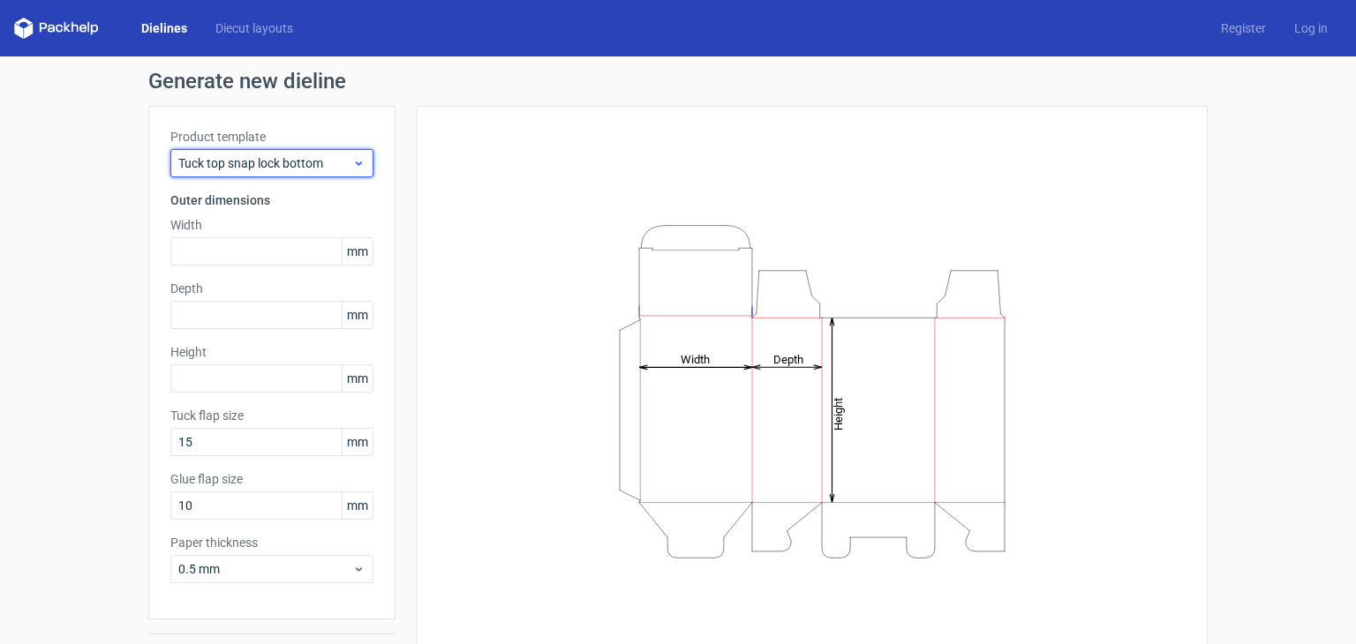
click at [292, 163] on span "Tuck top snap lock bottom" at bounding box center [265, 163] width 174 height 18
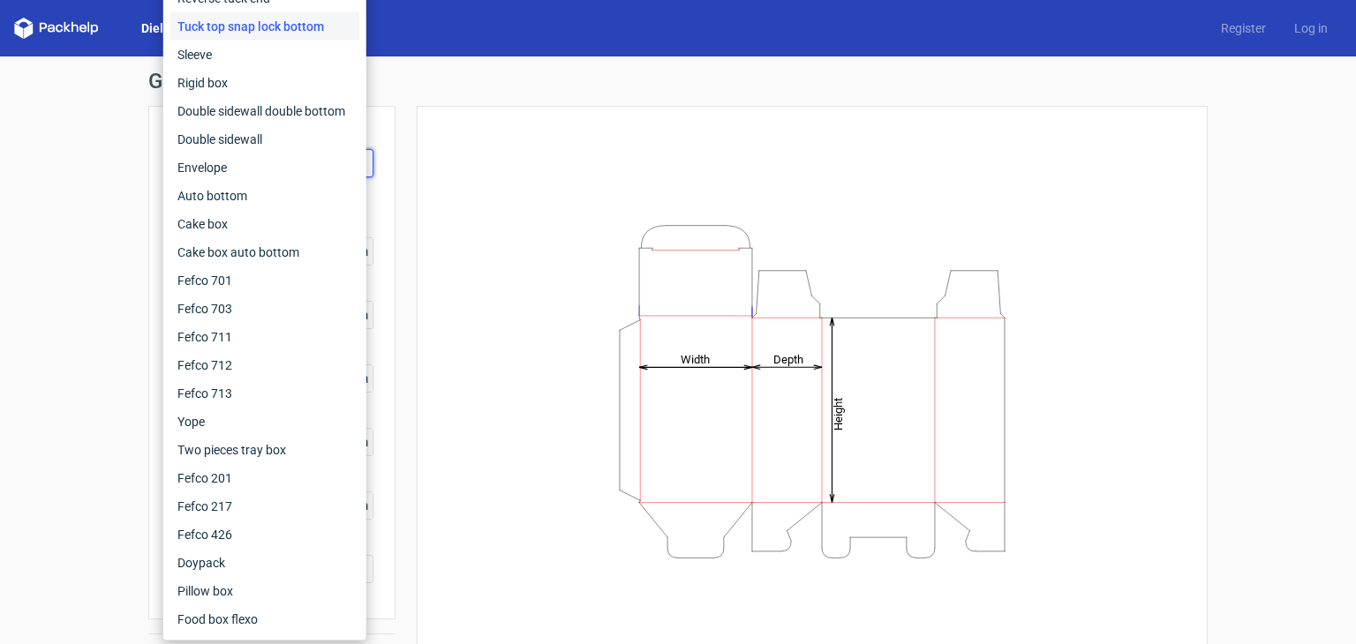
click at [539, 193] on div "Height Depth Width" at bounding box center [812, 391] width 747 height 527
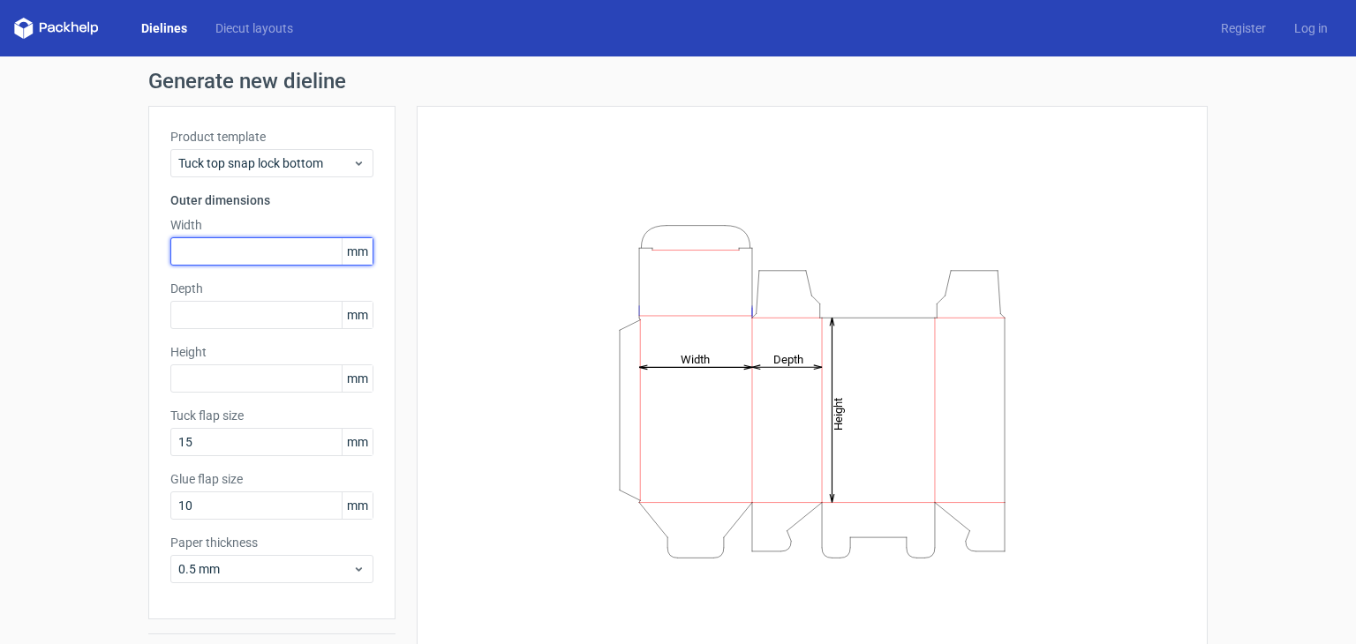
click at [232, 248] on input "text" at bounding box center [271, 251] width 203 height 28
type input "470"
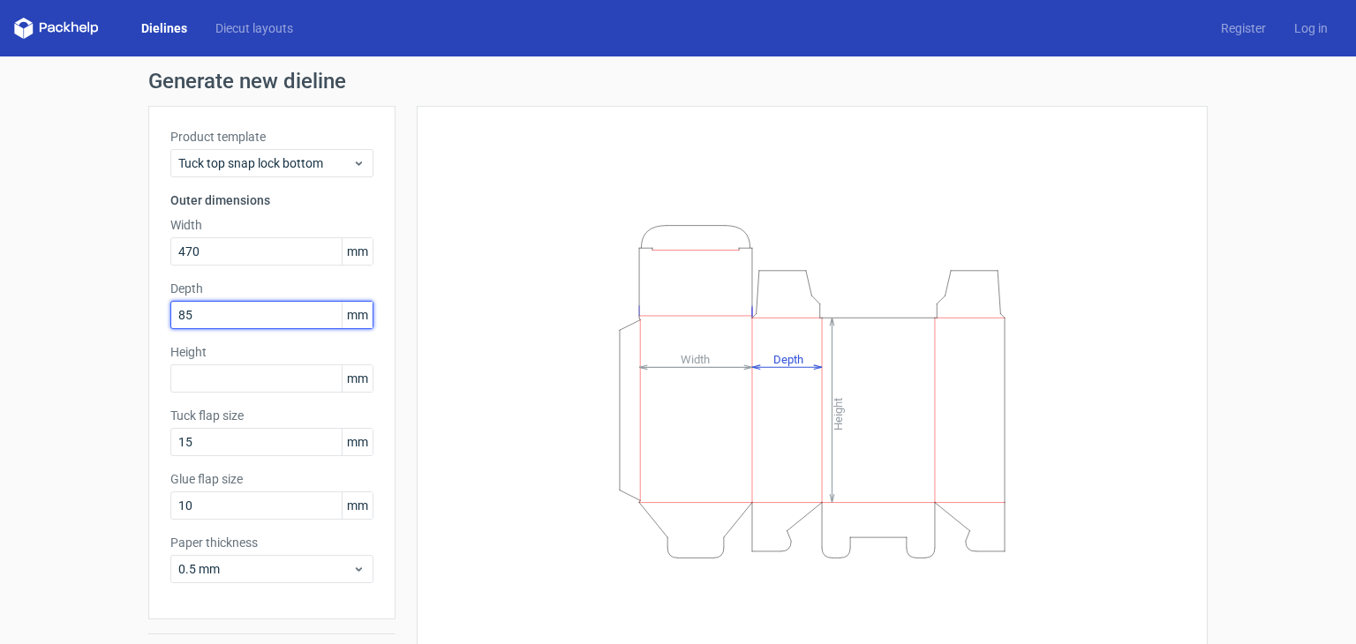
type input "85"
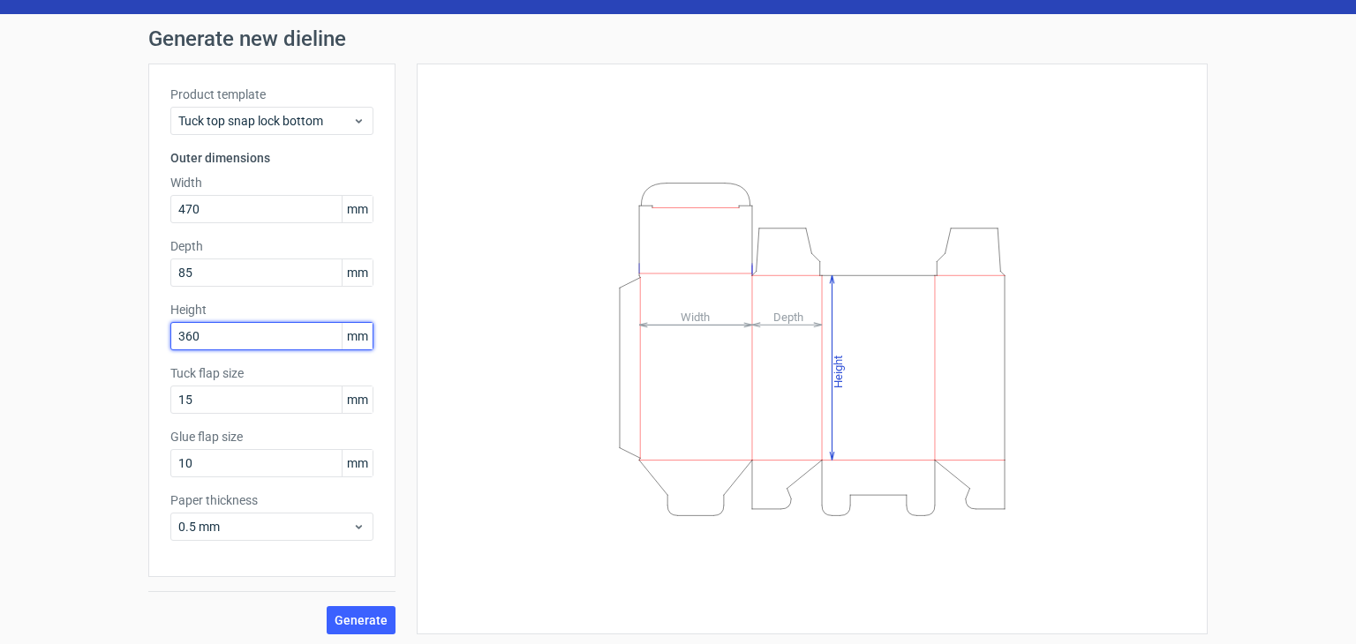
scroll to position [46, 0]
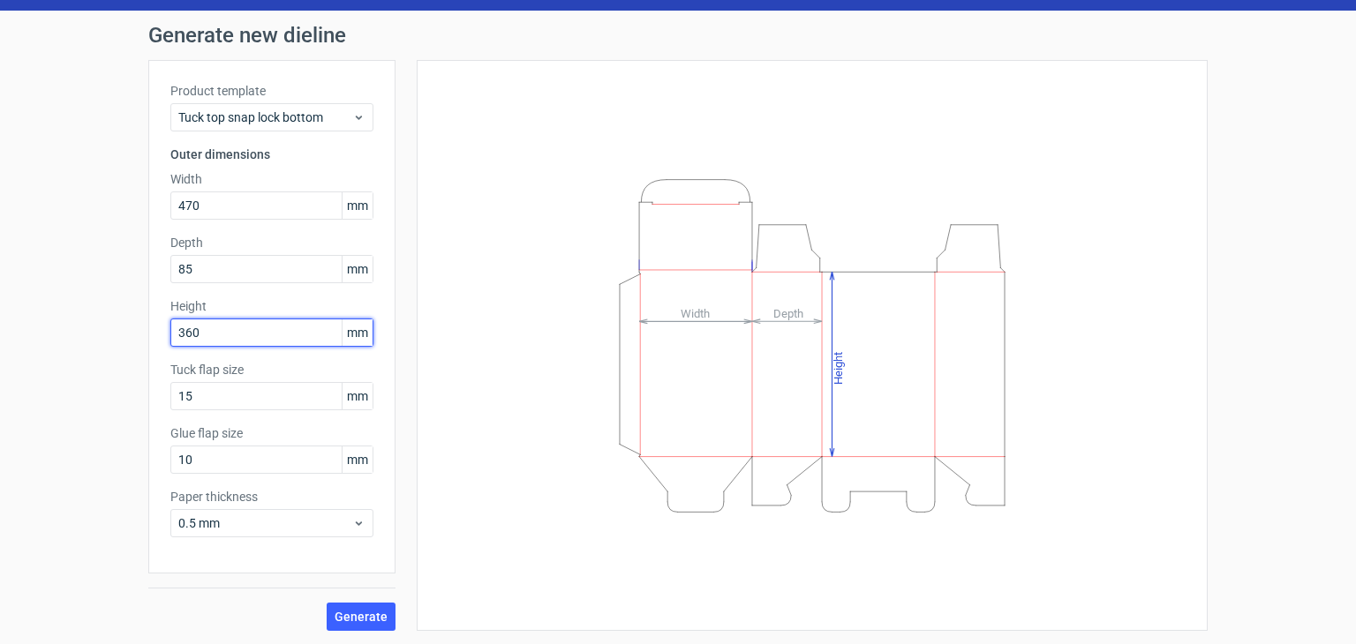
type input "360"
click at [67, 317] on div "Generate new dieline Product template Tuck top snap lock bottom Outer dimension…" at bounding box center [678, 328] width 1356 height 635
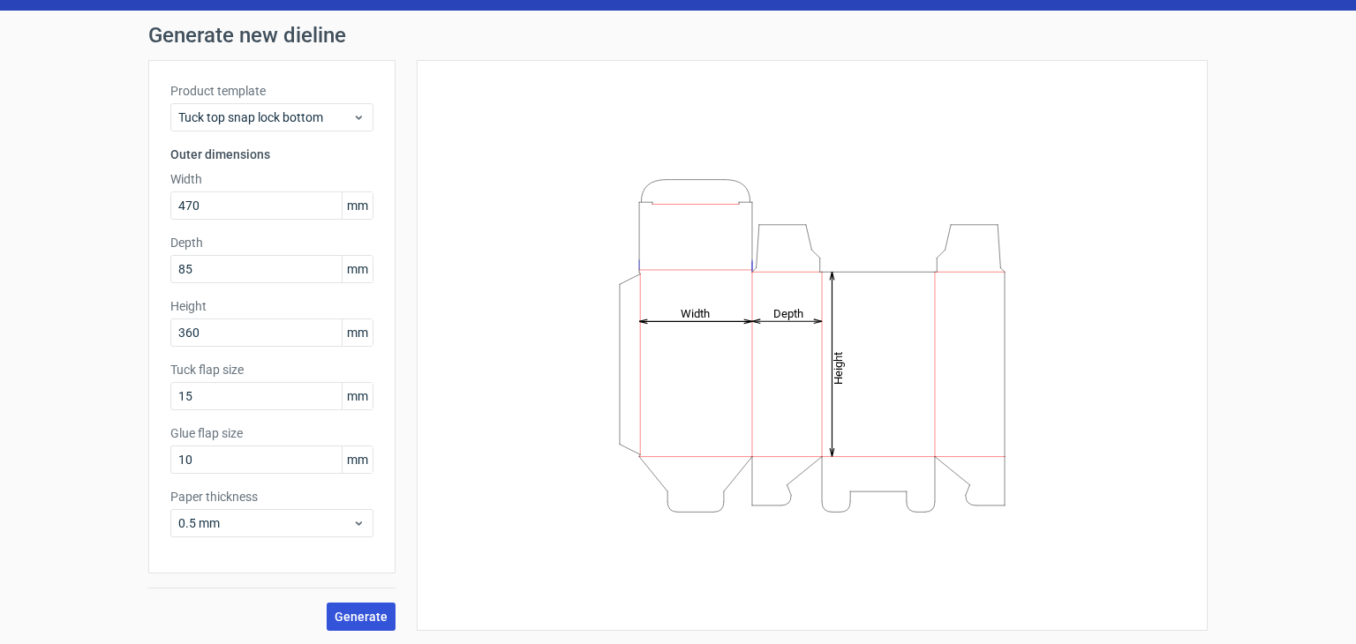
click at [350, 611] on span "Generate" at bounding box center [361, 617] width 53 height 12
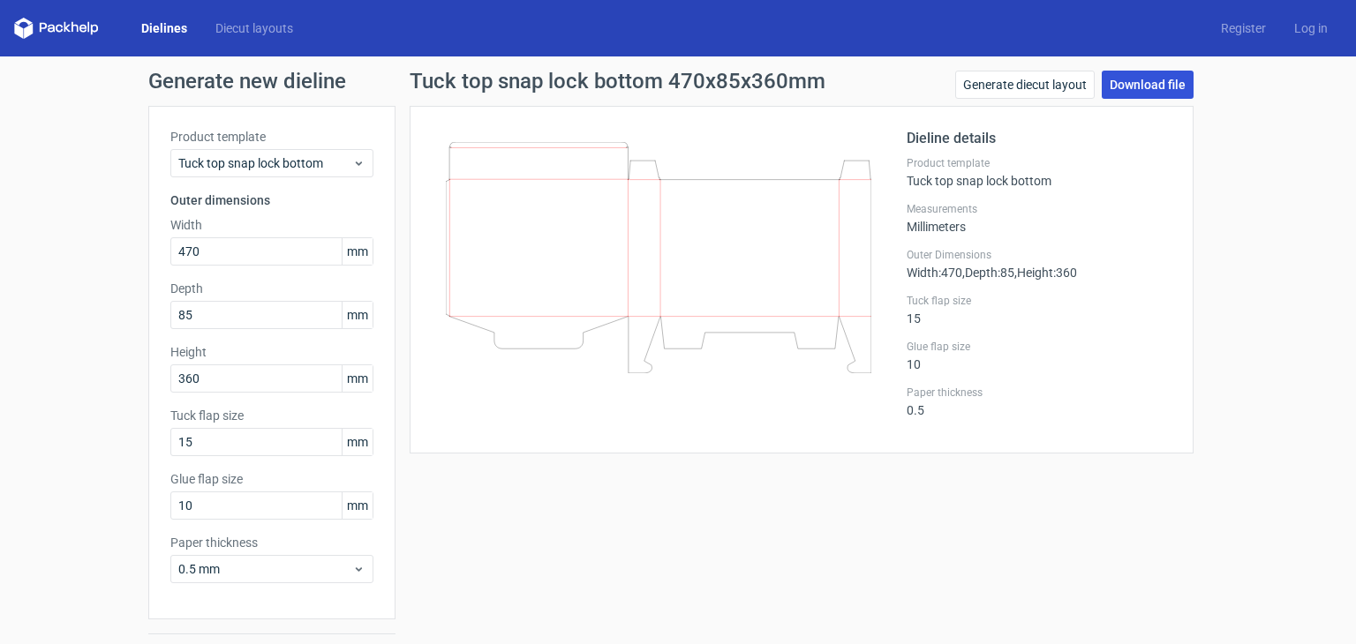
click at [1136, 81] on link "Download file" at bounding box center [1148, 85] width 92 height 28
drag, startPoint x: 1216, startPoint y: 350, endPoint x: 1197, endPoint y: 343, distance: 20.4
click at [1216, 350] on div "Generate new dieline Product template Tuck top snap lock bottom Outer dimension…" at bounding box center [678, 373] width 1356 height 635
click at [784, 289] on icon at bounding box center [659, 257] width 426 height 231
